Goal: Transaction & Acquisition: Subscribe to service/newsletter

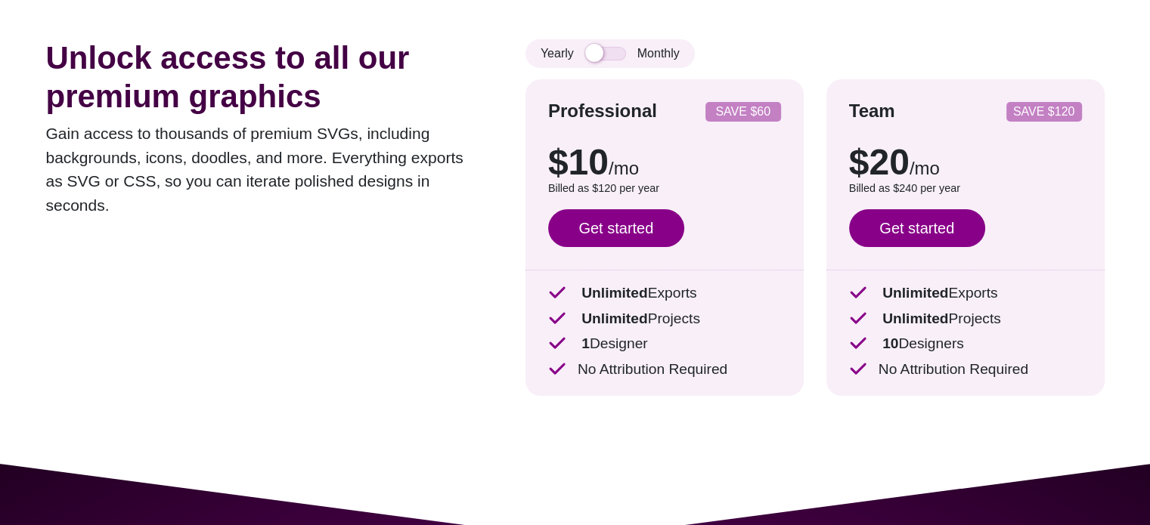
scroll to position [120, 0]
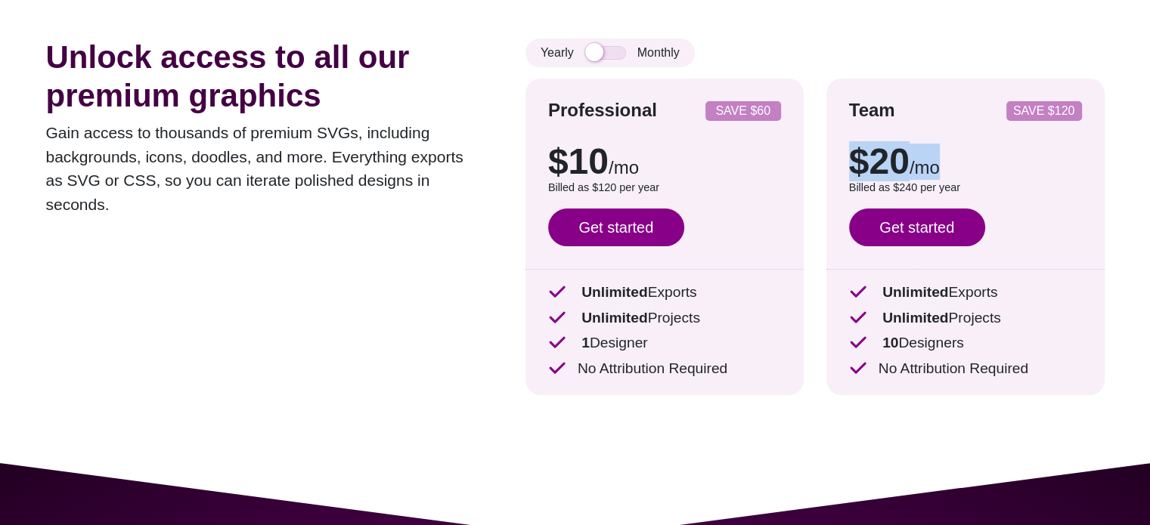
drag, startPoint x: 981, startPoint y: 161, endPoint x: 841, endPoint y: 141, distance: 141.2
click at [841, 141] on div "Team SAVE $120 $20 /mo $30 /mo Billed as $240 per year Save $120 with annual bi…" at bounding box center [965, 237] width 278 height 317
click at [988, 167] on p "$20 /mo" at bounding box center [965, 162] width 233 height 36
drag, startPoint x: 986, startPoint y: 177, endPoint x: 906, endPoint y: 164, distance: 80.4
click at [906, 164] on p "$20 /mo" at bounding box center [965, 162] width 233 height 36
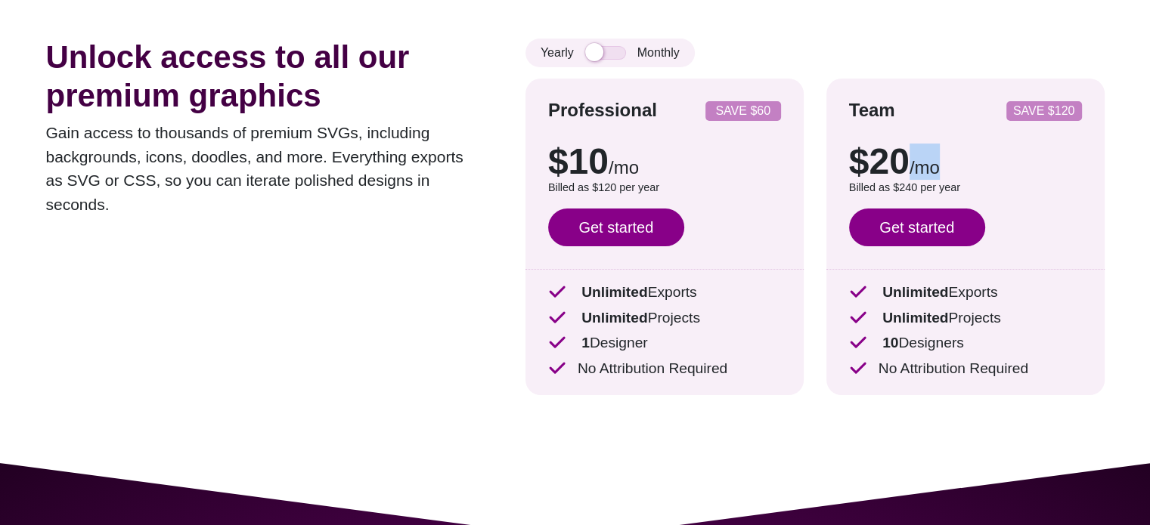
click at [906, 164] on p "$20 /mo" at bounding box center [965, 162] width 233 height 36
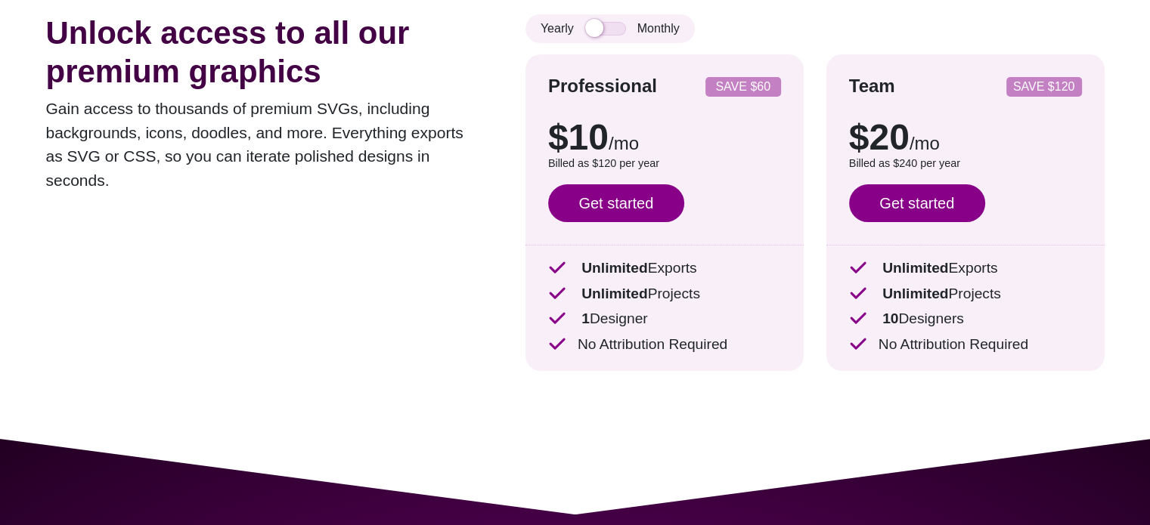
scroll to position [145, 0]
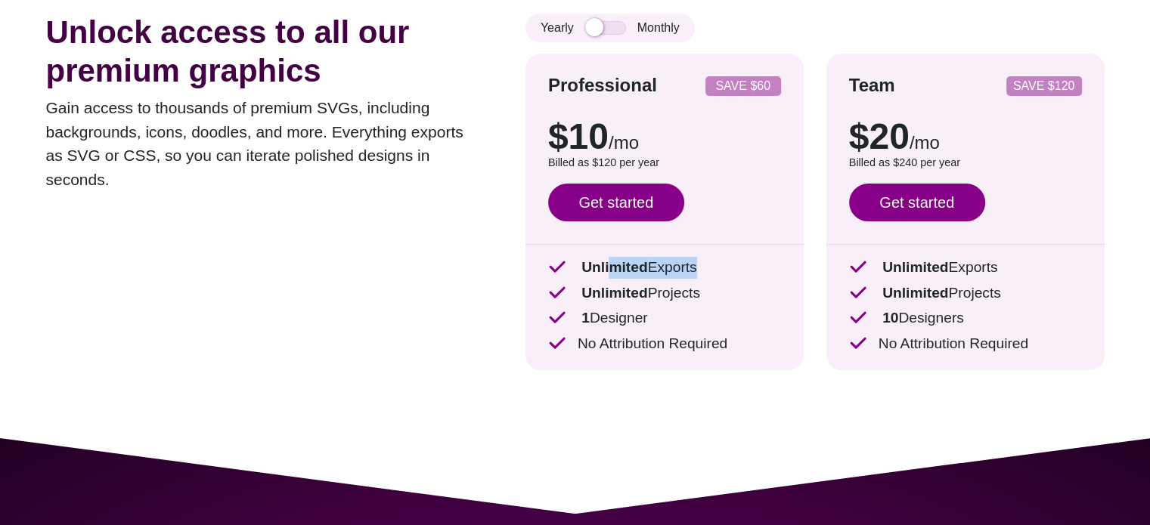
drag, startPoint x: 691, startPoint y: 272, endPoint x: 608, endPoint y: 267, distance: 83.3
click at [608, 267] on p "Unlimited Exports" at bounding box center [664, 268] width 233 height 22
drag, startPoint x: 729, startPoint y: 308, endPoint x: 569, endPoint y: 297, distance: 160.7
click at [569, 297] on div "Unlimited Exports Unlimited Projects 1 Designer No Attribution Required" at bounding box center [664, 306] width 233 height 98
click at [677, 303] on p "Unlimited Projects" at bounding box center [664, 294] width 233 height 22
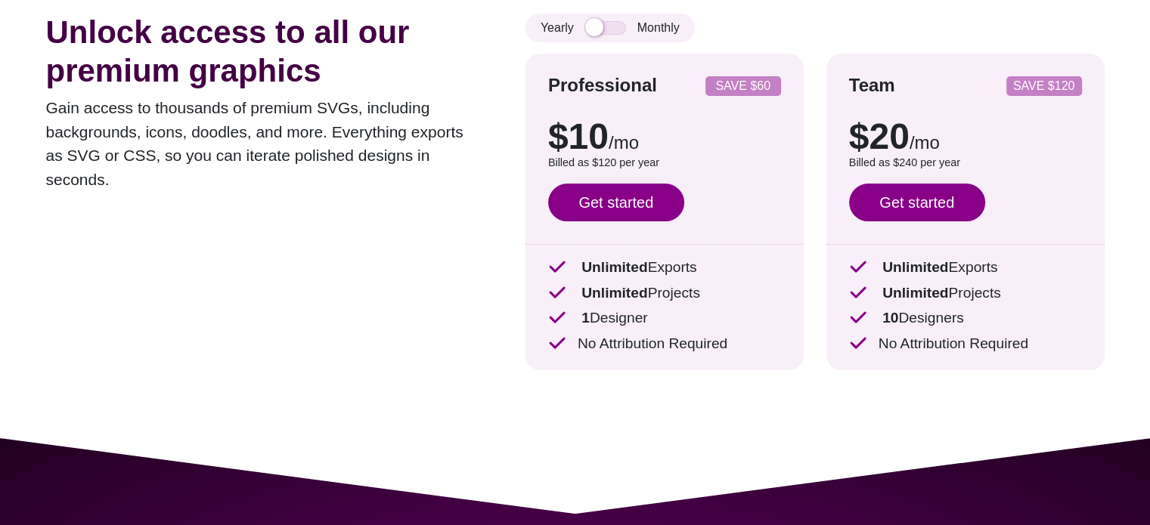
drag, startPoint x: 693, startPoint y: 323, endPoint x: 556, endPoint y: 314, distance: 137.1
click at [556, 314] on p "1 Designer" at bounding box center [664, 319] width 233 height 22
click at [556, 314] on icon at bounding box center [557, 318] width 18 height 14
drag, startPoint x: 786, startPoint y: 348, endPoint x: 600, endPoint y: 329, distance: 187.7
click at [600, 329] on div "Professional SAVE $60 $10 /mo $15 /mo Billed as $120 per year Save $60 with ann…" at bounding box center [664, 212] width 278 height 317
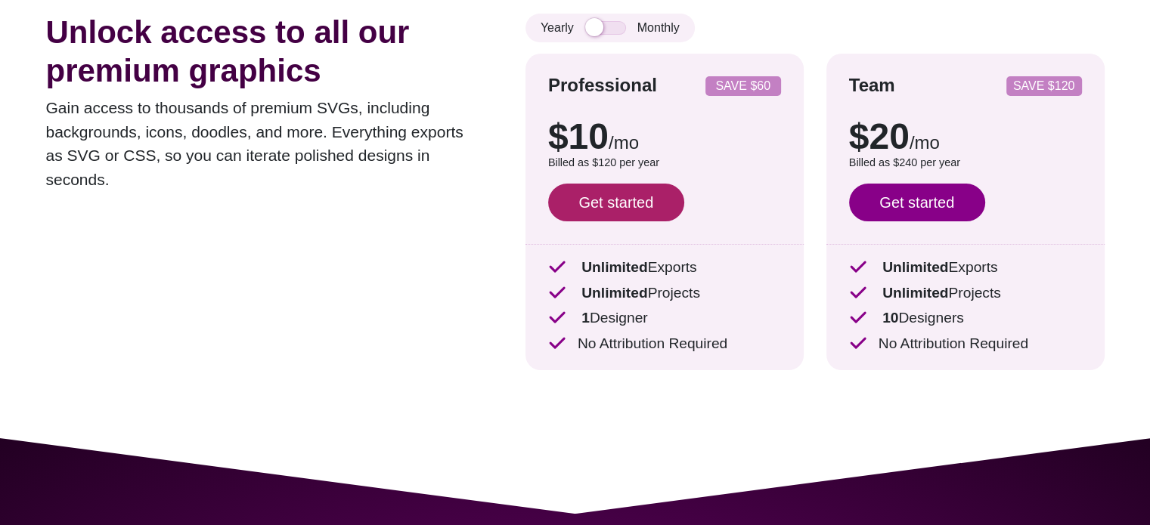
click at [656, 219] on link "Get started" at bounding box center [616, 203] width 136 height 38
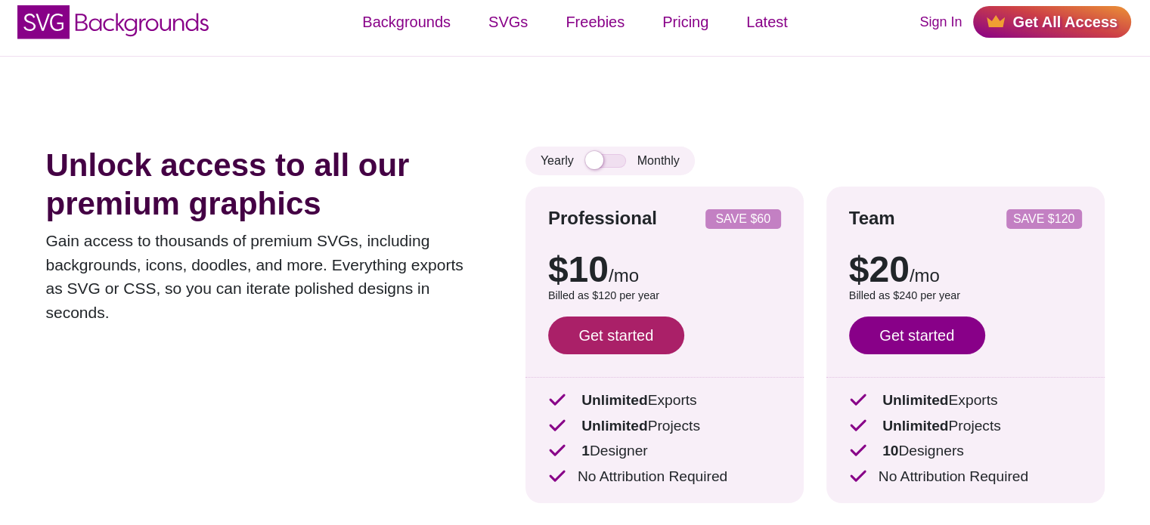
scroll to position [0, 0]
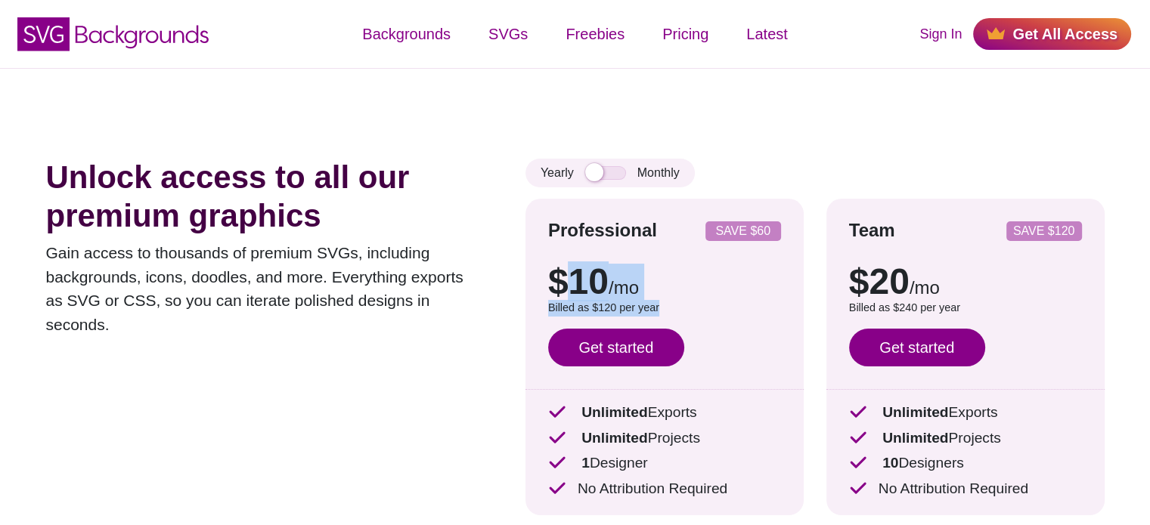
drag, startPoint x: 671, startPoint y: 302, endPoint x: 562, endPoint y: 271, distance: 113.0
click at [562, 271] on div "$10 /mo $15 /mo Billed as $120 per year Save $60 with annual billing Get starte…" at bounding box center [664, 309] width 233 height 137
click at [562, 271] on p "$10 /mo" at bounding box center [664, 282] width 233 height 36
drag, startPoint x: 650, startPoint y: 278, endPoint x: 543, endPoint y: 265, distance: 108.2
click at [543, 265] on div "Professional SAVE $60 $10 /mo $15 /mo Billed as $120 per year Save $60 with ann…" at bounding box center [664, 357] width 278 height 317
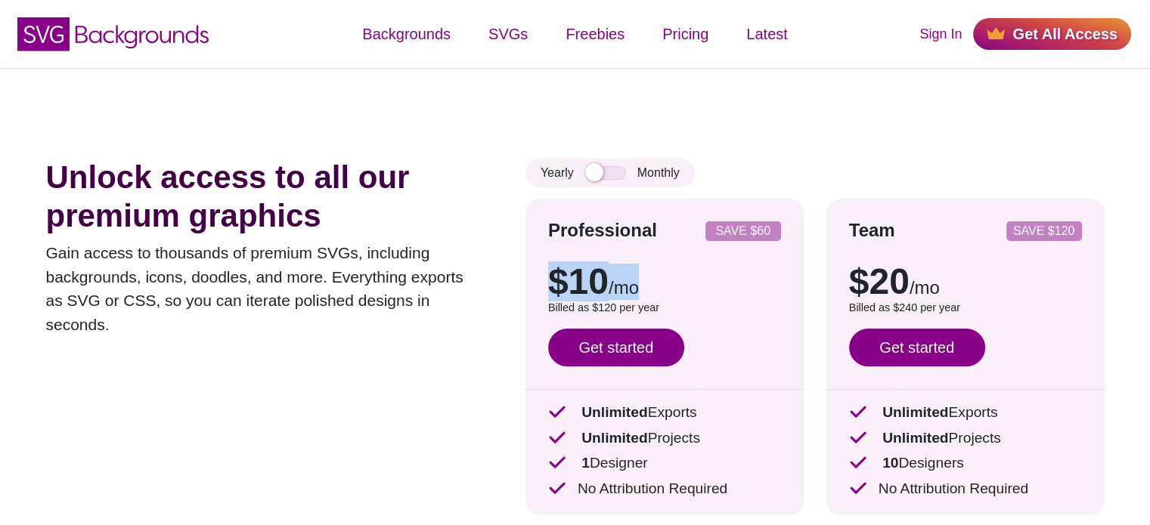
click at [543, 265] on div "Professional SAVE $60 $10 /mo $15 /mo Billed as $120 per year Save $60 with ann…" at bounding box center [664, 357] width 278 height 317
